Goal: Task Accomplishment & Management: Manage account settings

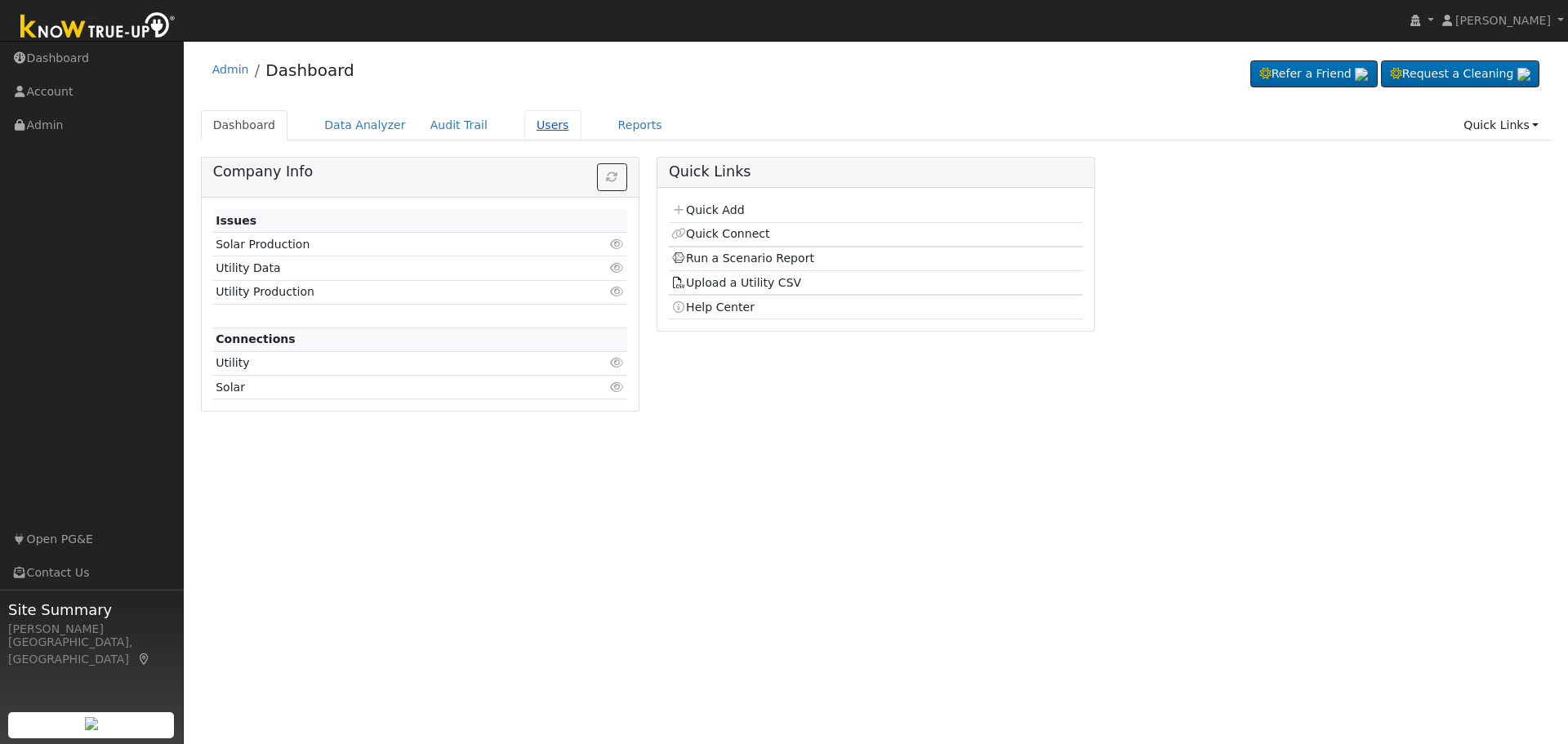
click at [526, 124] on link "Users" at bounding box center [552, 125] width 57 height 30
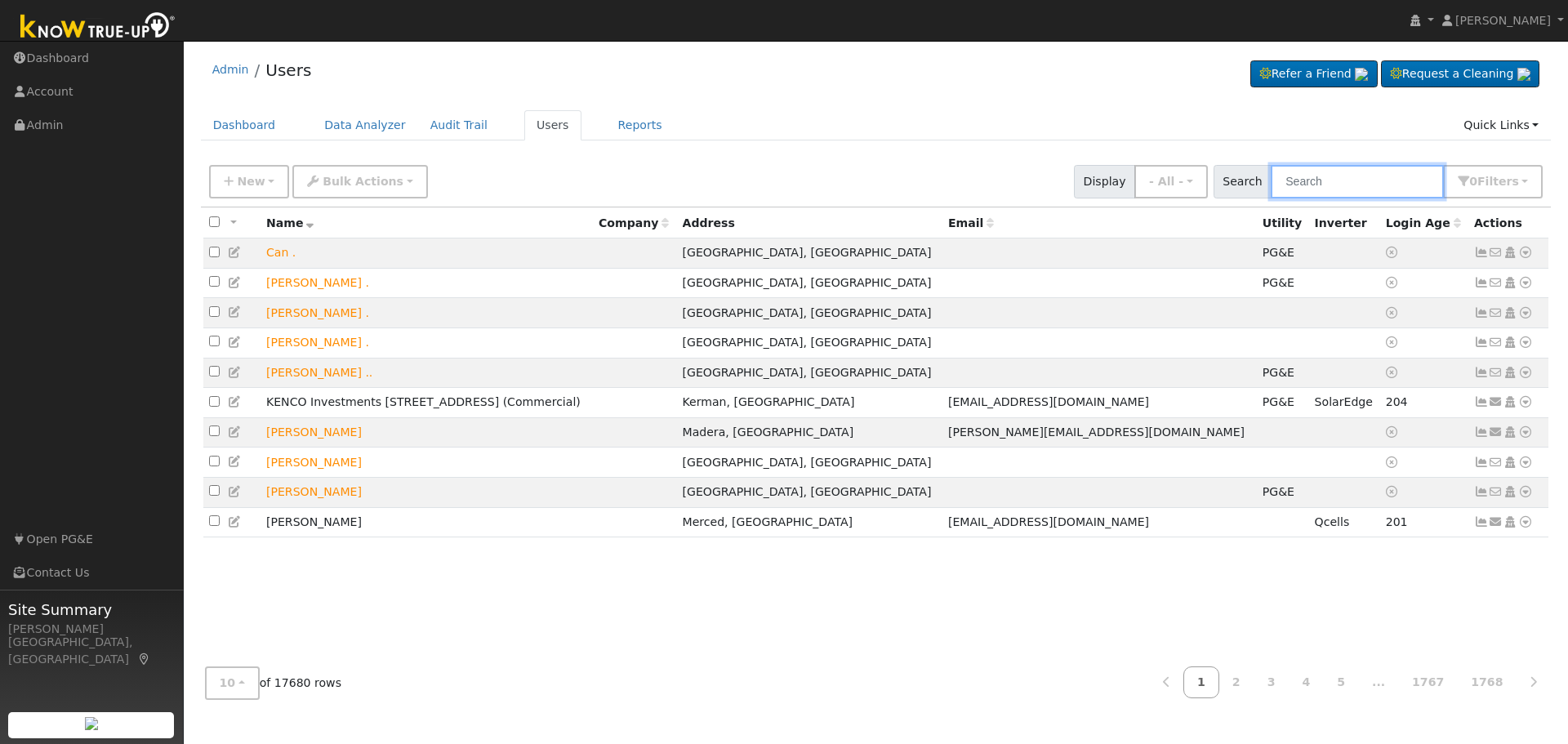
click at [1337, 184] on input "text" at bounding box center [1358, 182] width 173 height 34
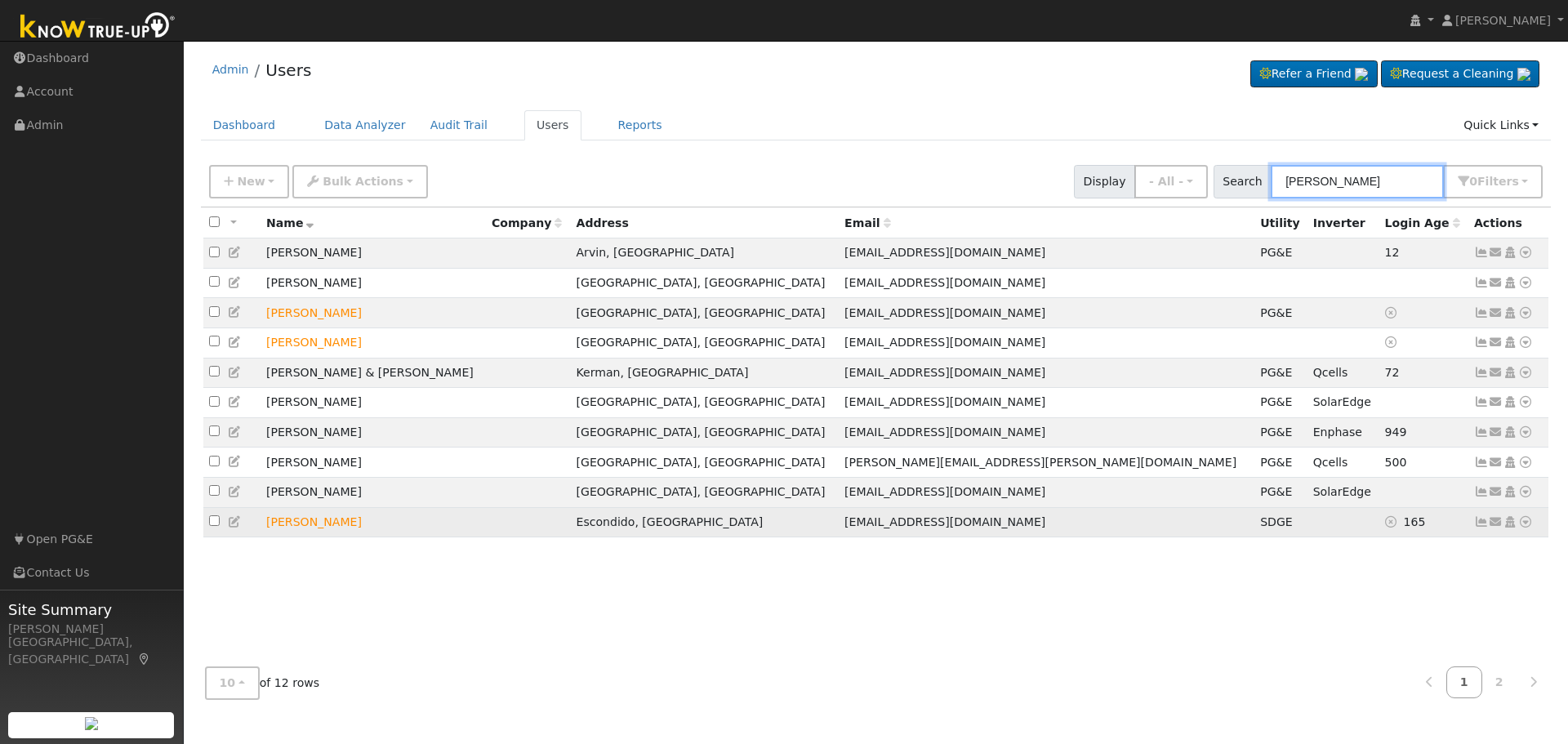
type input "[PERSON_NAME]"
click at [1526, 528] on icon at bounding box center [1526, 521] width 15 height 11
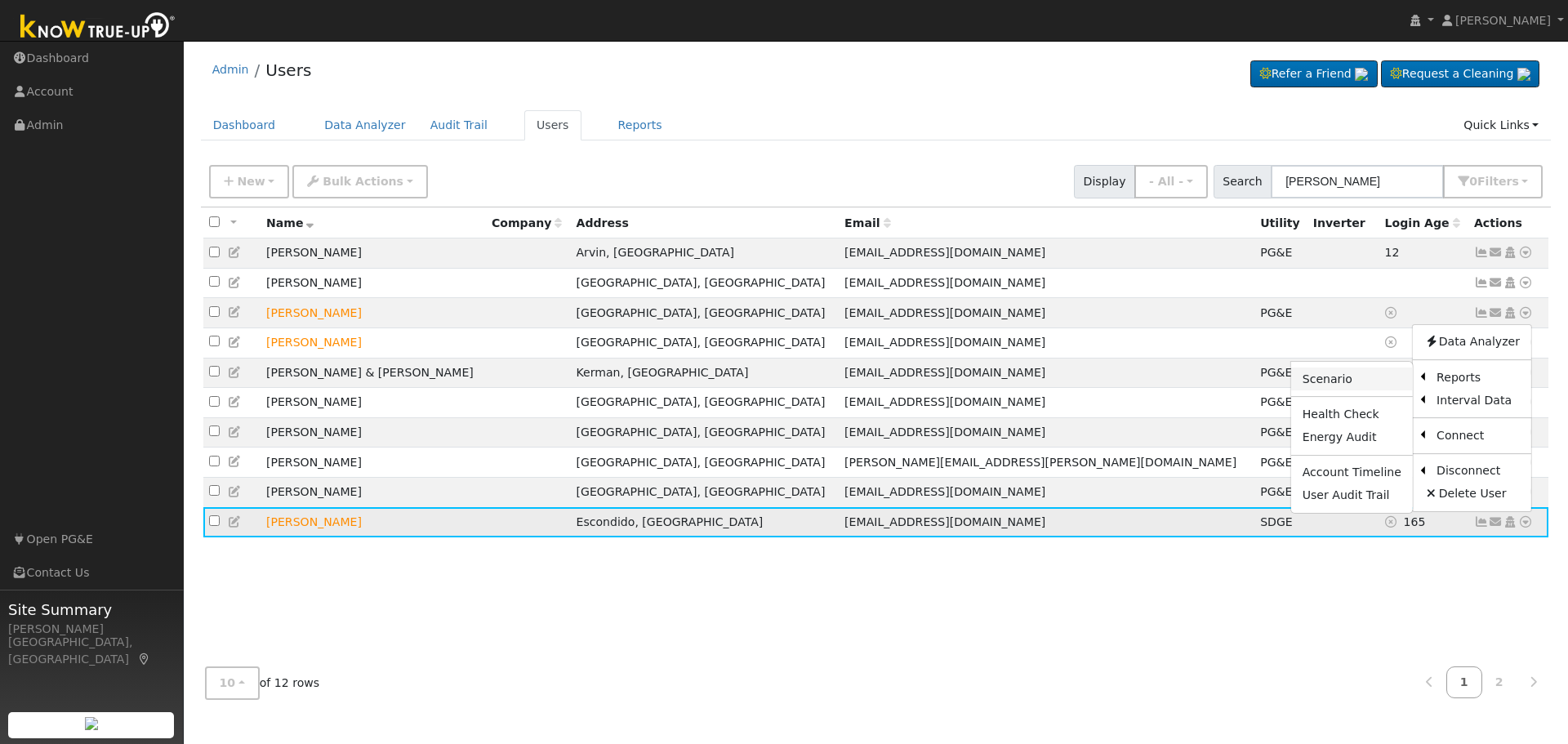
click at [1350, 389] on link "Scenario" at bounding box center [1353, 379] width 122 height 23
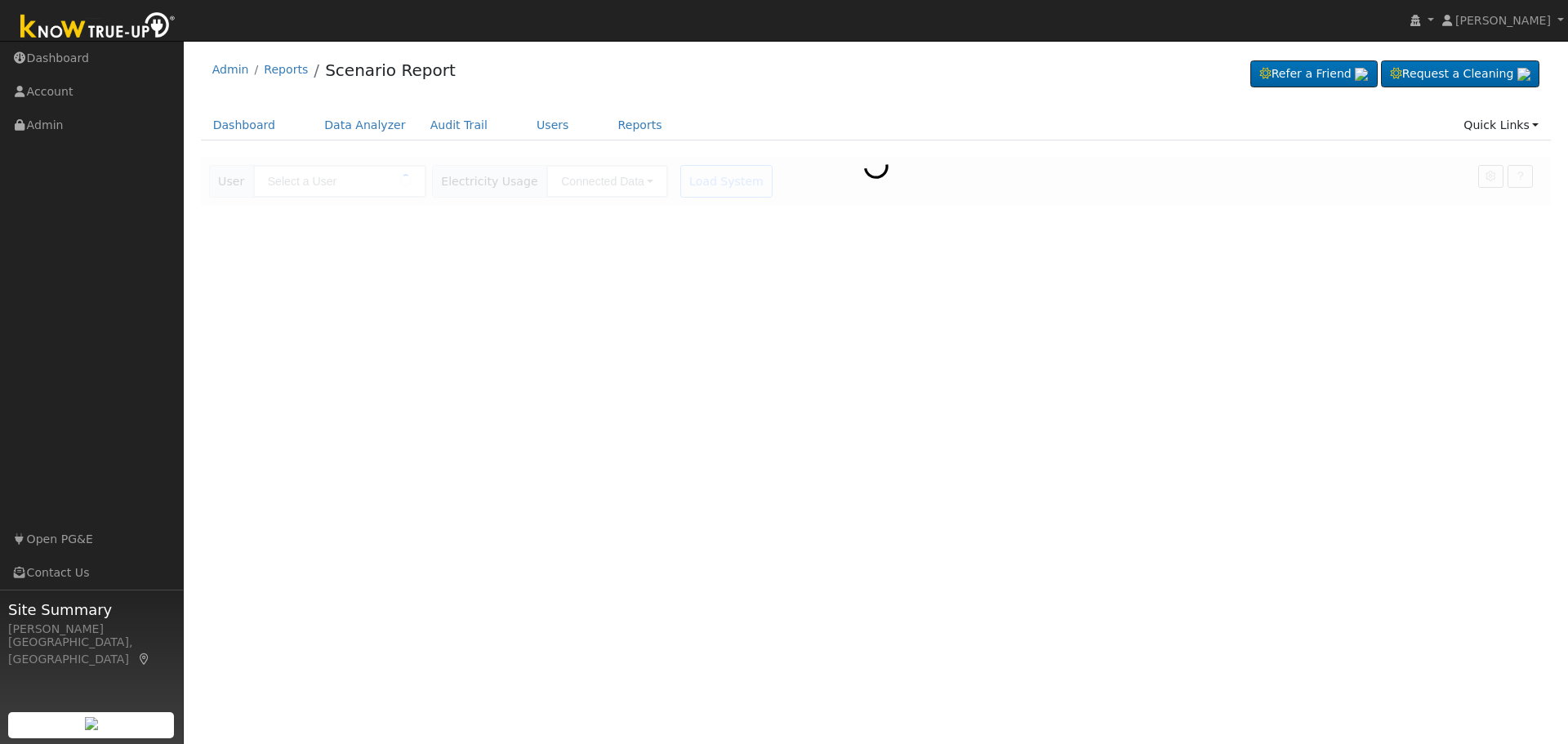
type input "[PERSON_NAME]"
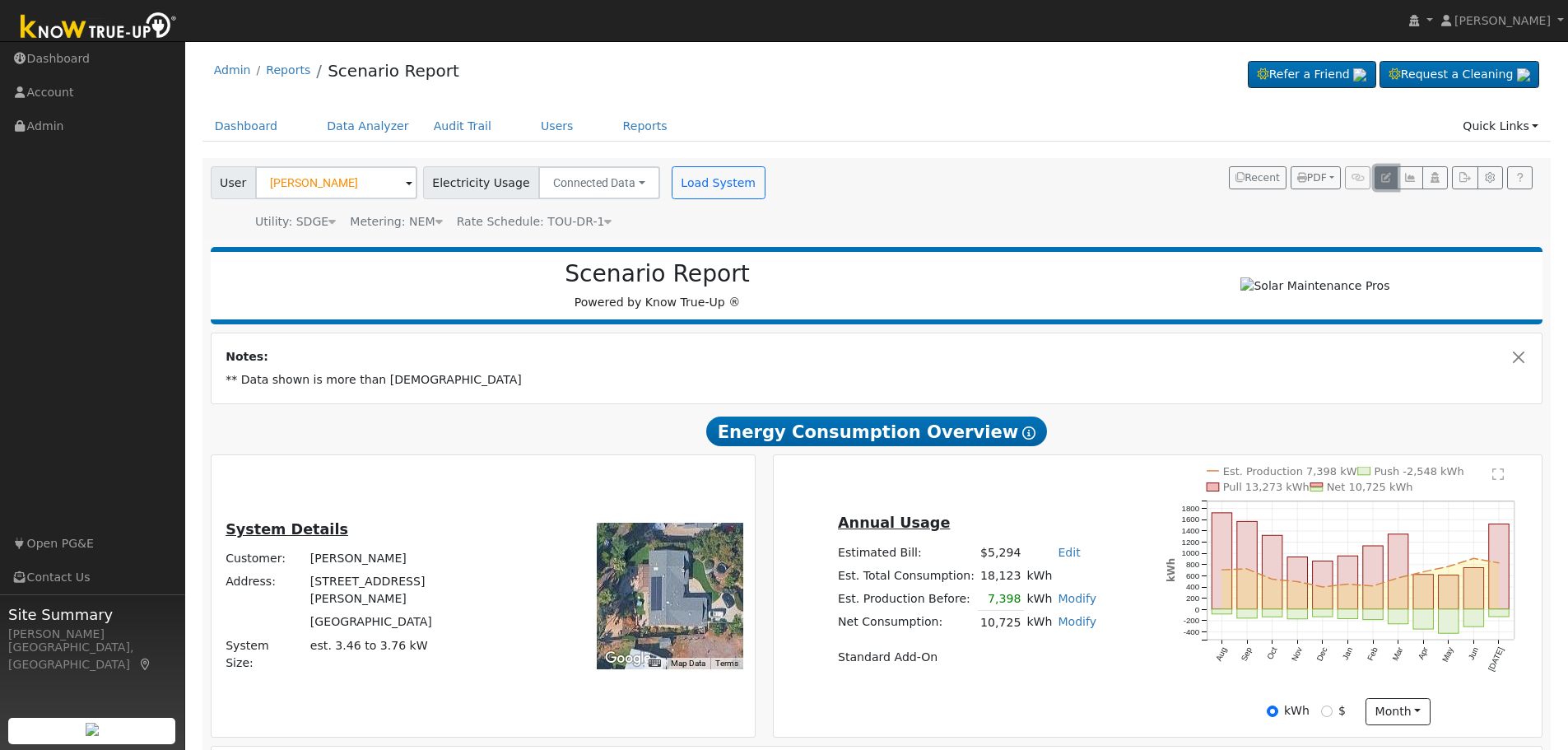
click at [1387, 180] on icon "button" at bounding box center [1386, 178] width 9 height 9
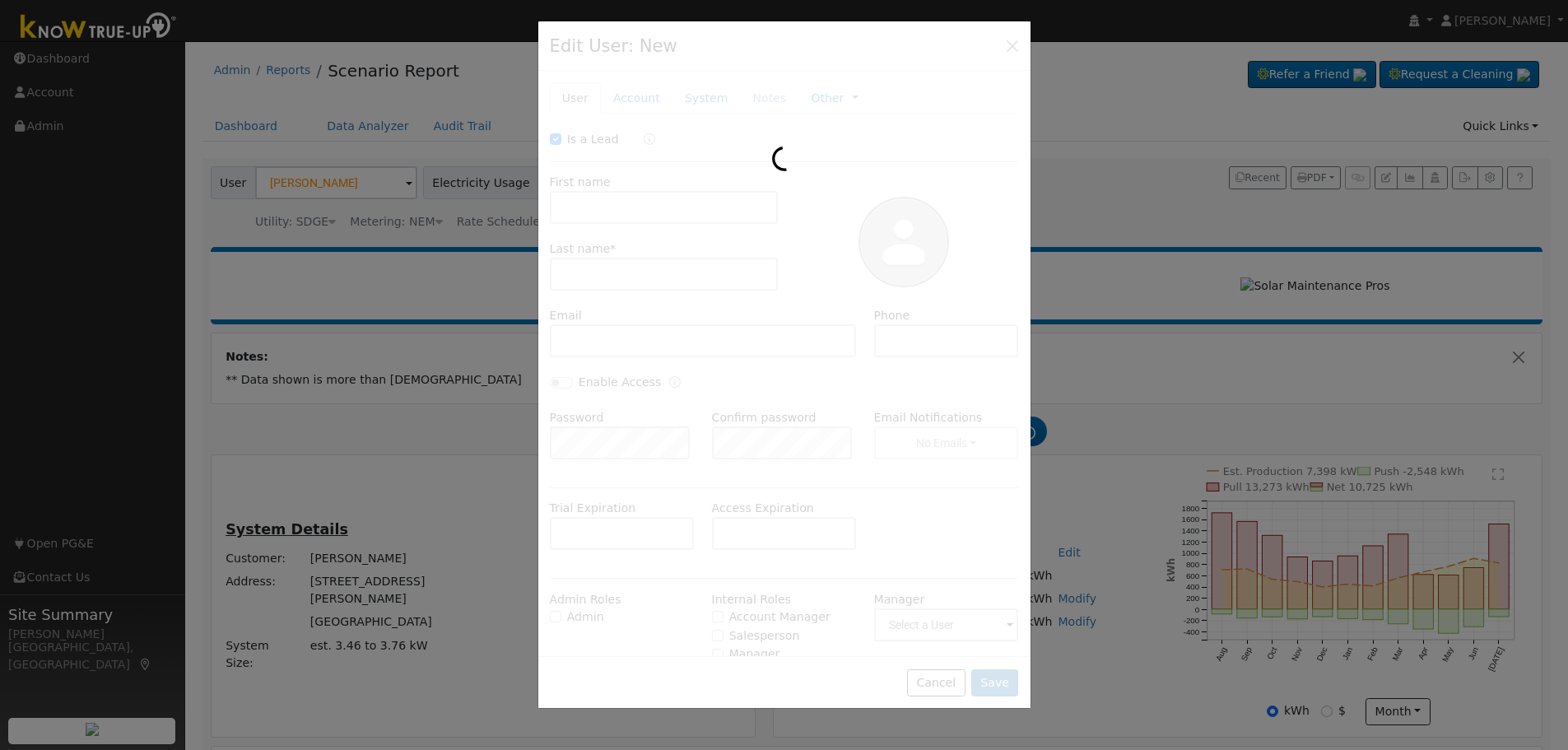
checkbox input "true"
type input "[PERSON_NAME]"
type input "[EMAIL_ADDRESS][DOMAIN_NAME]"
type input "[PHONE_NUMBER]"
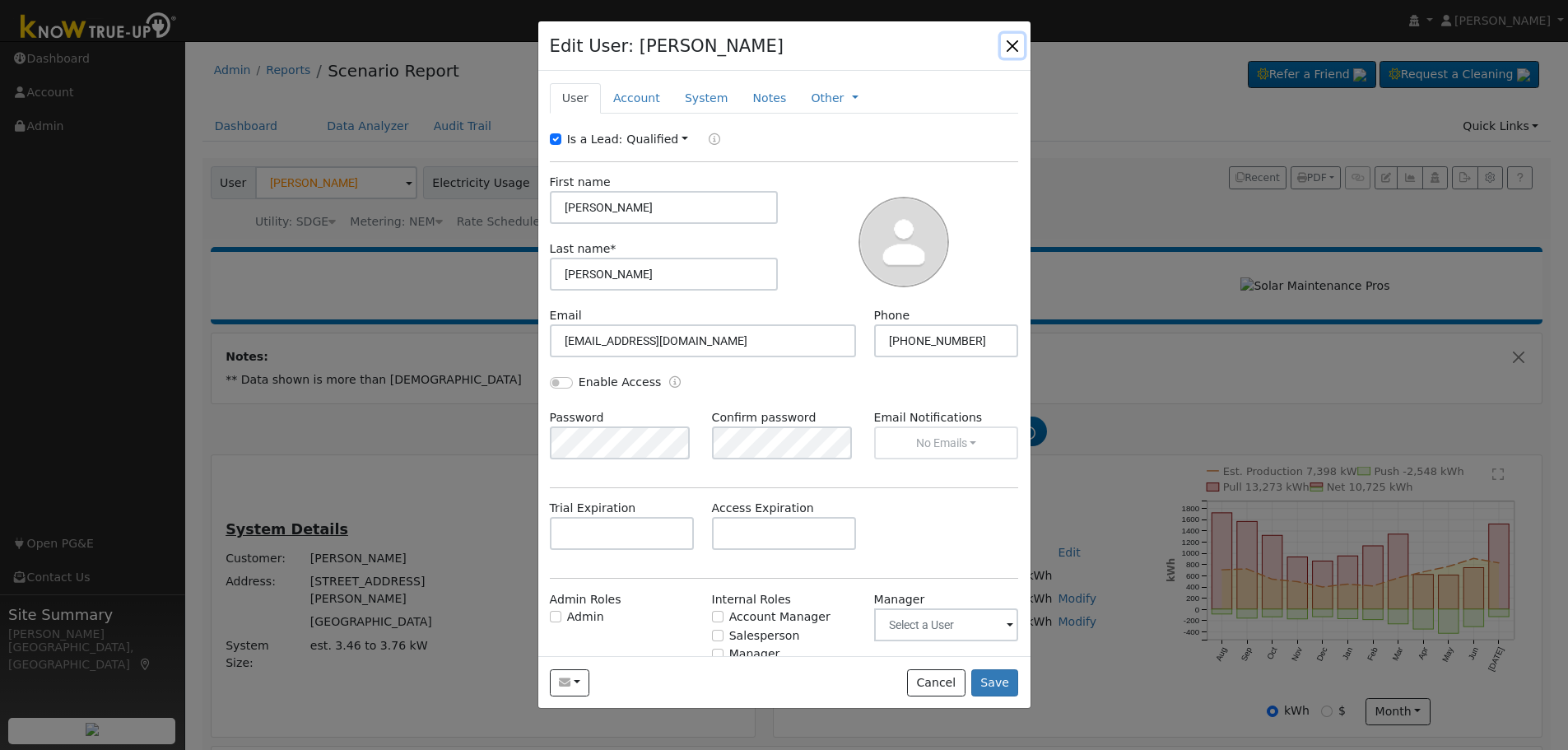
click at [1013, 40] on button "button" at bounding box center [1012, 45] width 23 height 23
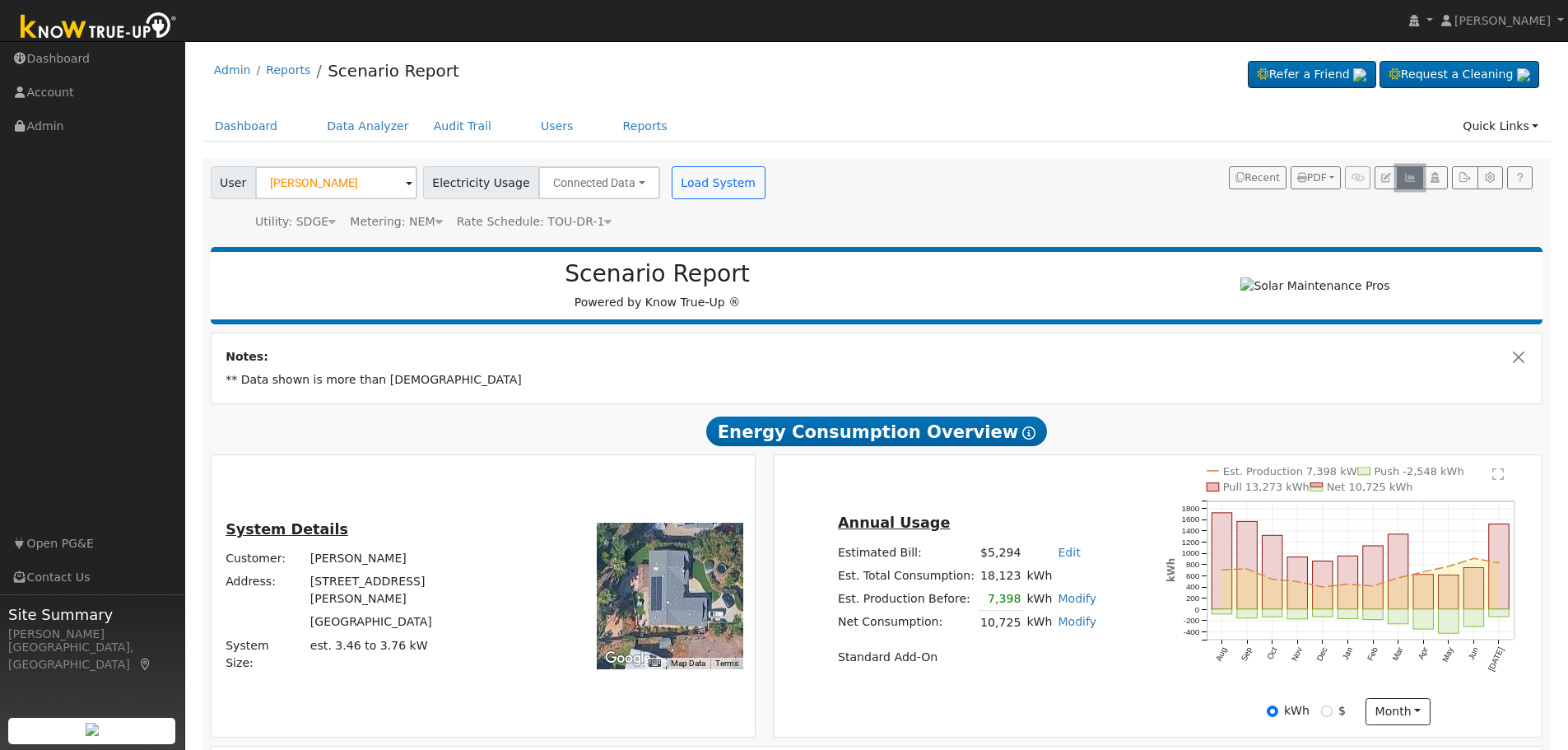
click at [1415, 180] on icon "button" at bounding box center [1409, 178] width 12 height 9
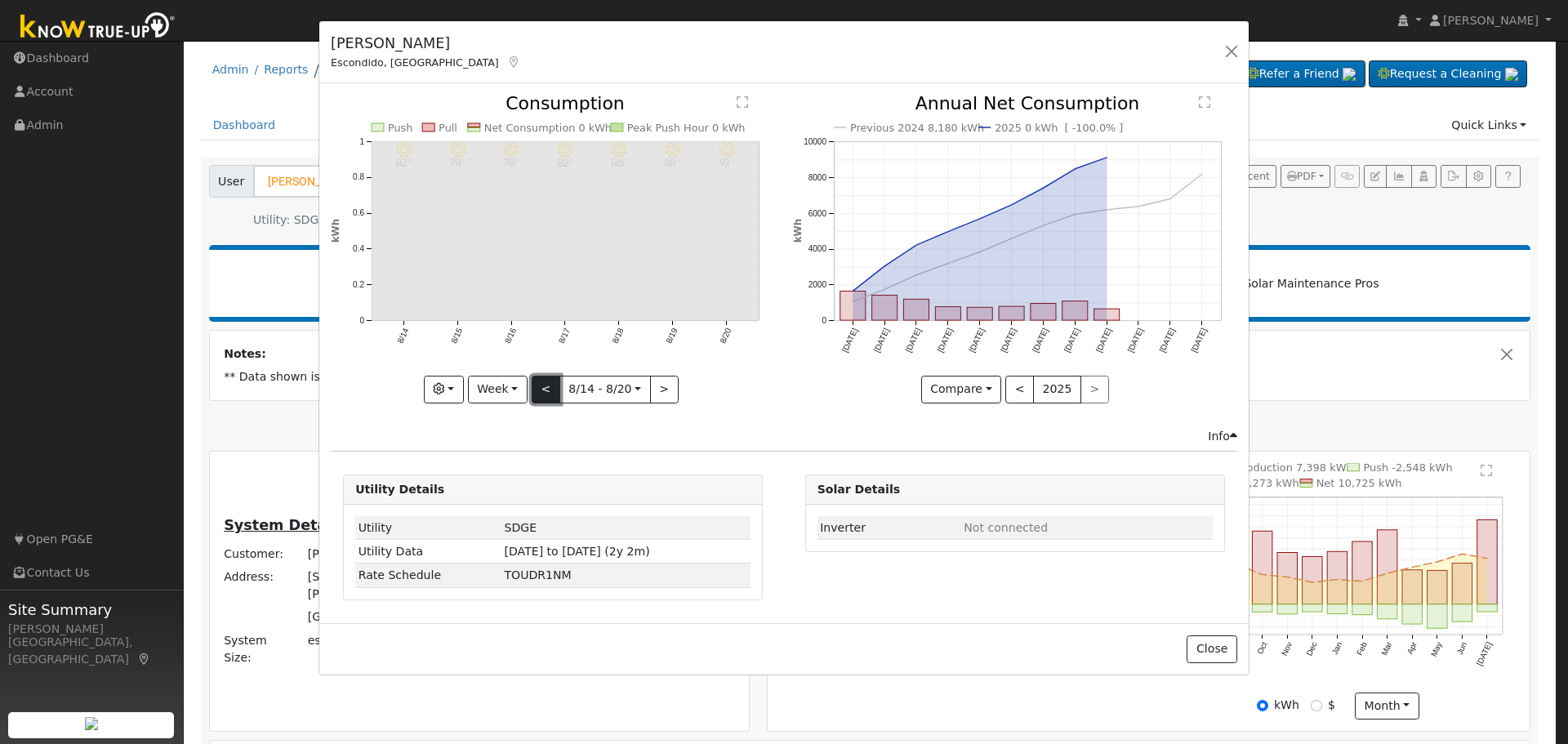
click at [547, 391] on button "<" at bounding box center [546, 390] width 28 height 28
click at [551, 392] on button "<" at bounding box center [546, 390] width 28 height 28
click at [518, 395] on button "Week" at bounding box center [497, 390] width 59 height 28
click at [516, 497] on link "Year" at bounding box center [525, 491] width 114 height 23
type input "2024-08-01"
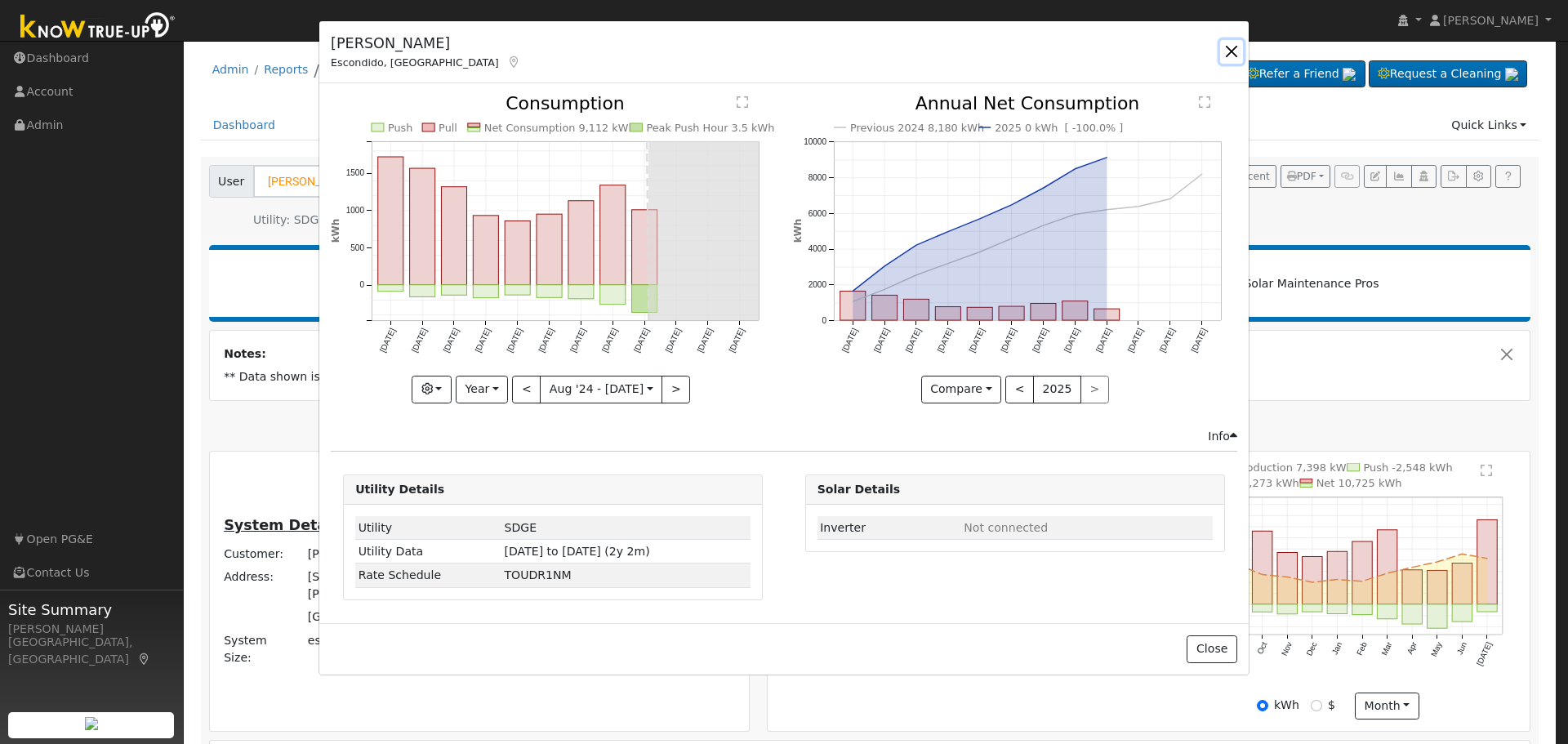
click at [1230, 53] on button "button" at bounding box center [1232, 52] width 23 height 23
